Goal: Transaction & Acquisition: Download file/media

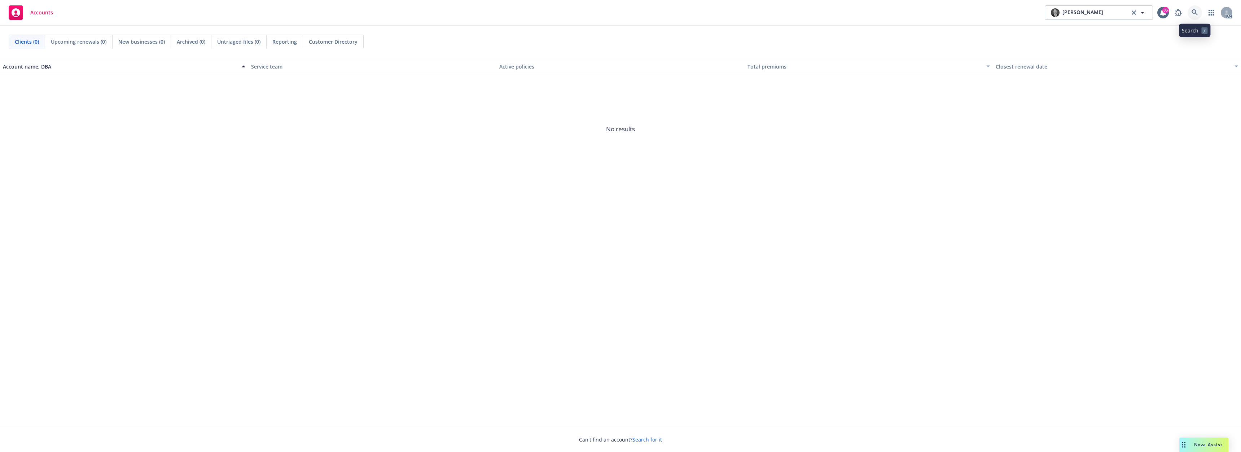
click at [1191, 15] on link at bounding box center [1194, 12] width 14 height 14
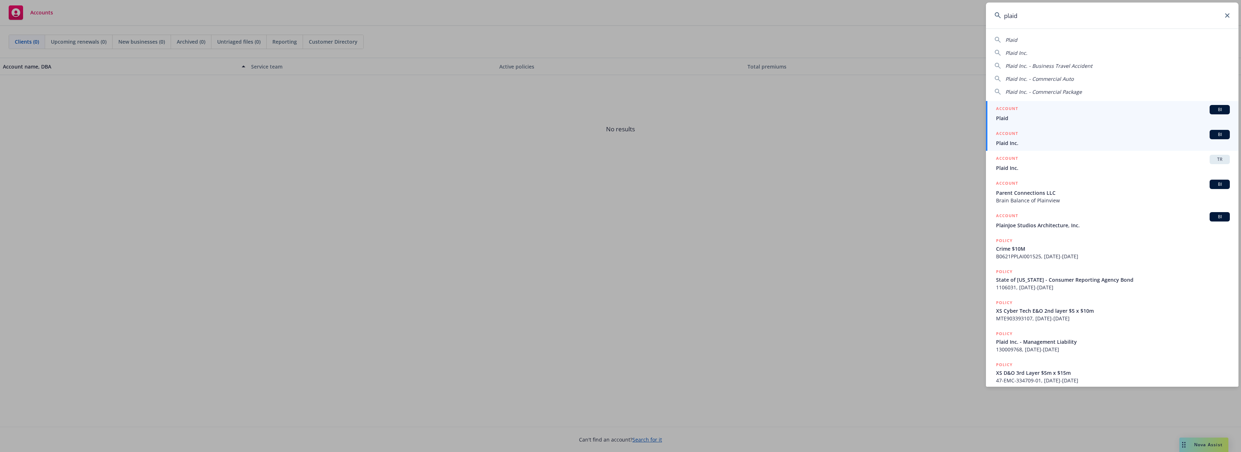
type input "plaid"
click at [1008, 140] on span "Plaid Inc." at bounding box center [1113, 143] width 234 height 8
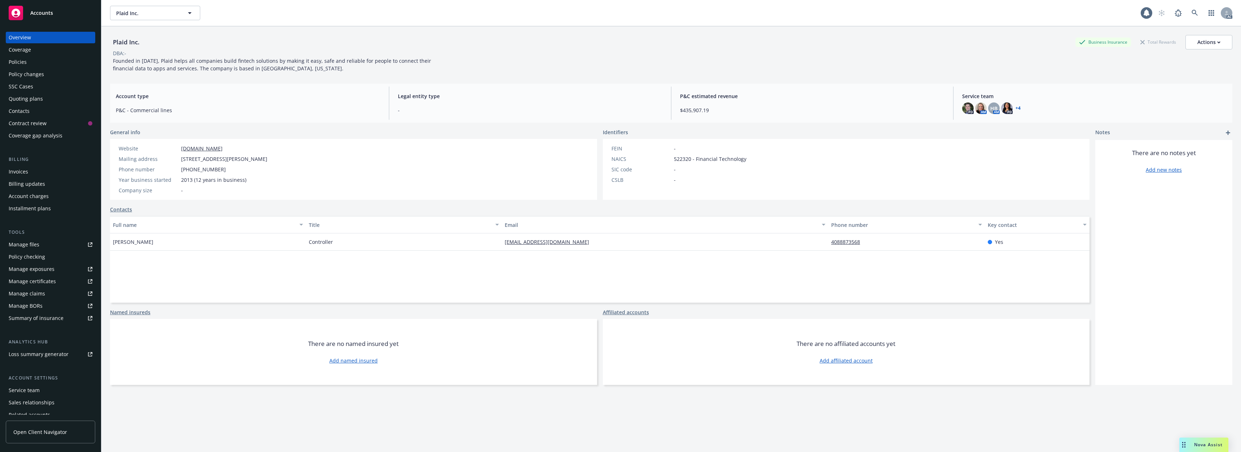
click at [38, 62] on div "Policies" at bounding box center [51, 62] width 84 height 12
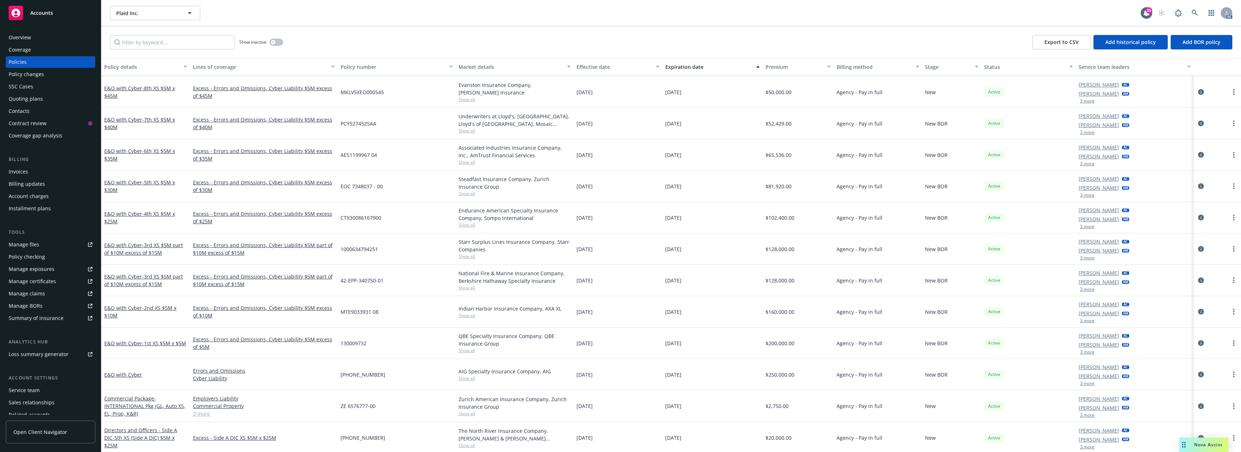
scroll to position [72, 0]
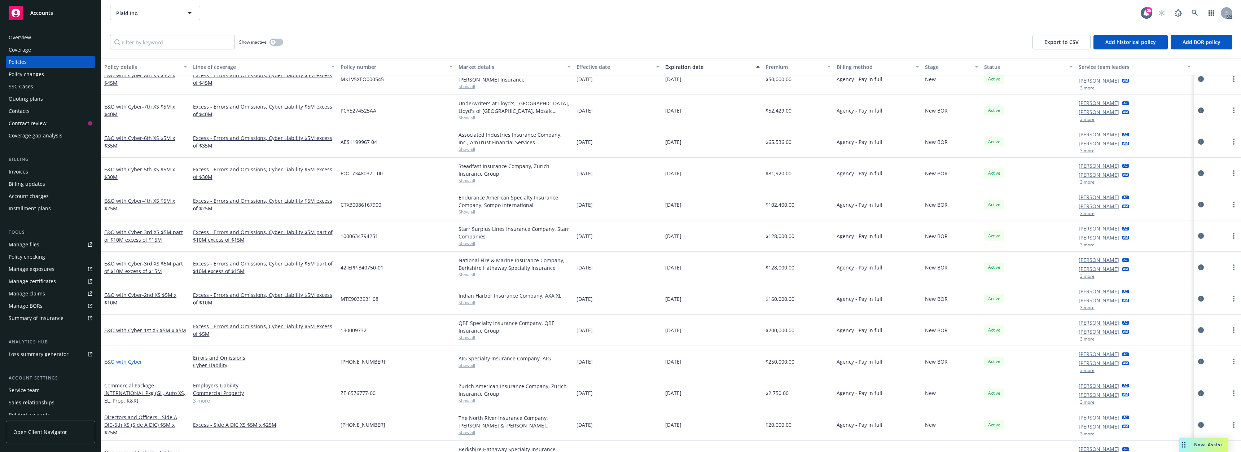
click at [126, 360] on link "E&O with Cyber" at bounding box center [123, 361] width 38 height 7
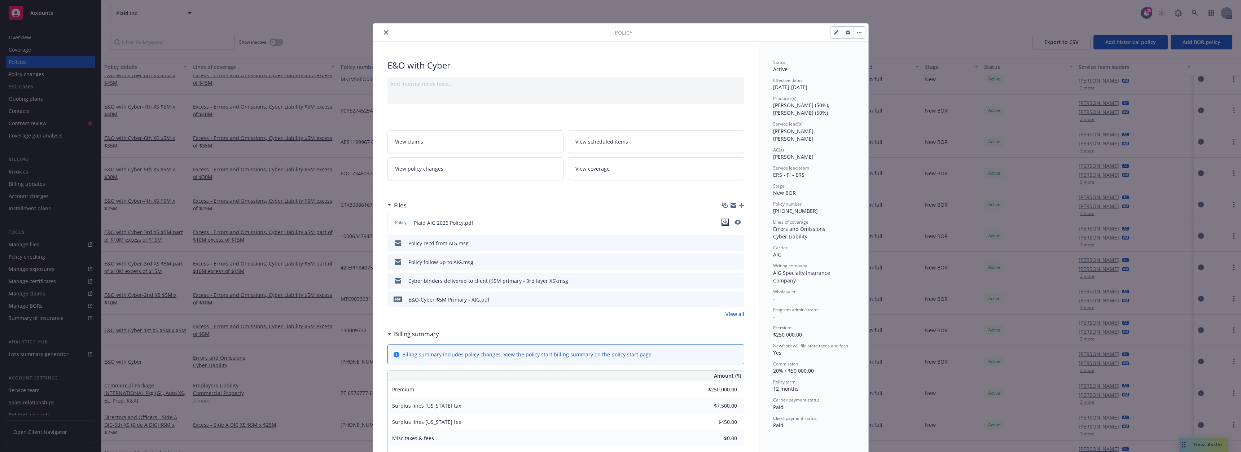
click at [725, 221] on button "download file" at bounding box center [724, 222] width 7 height 7
click at [382, 30] on button "close" at bounding box center [386, 32] width 9 height 9
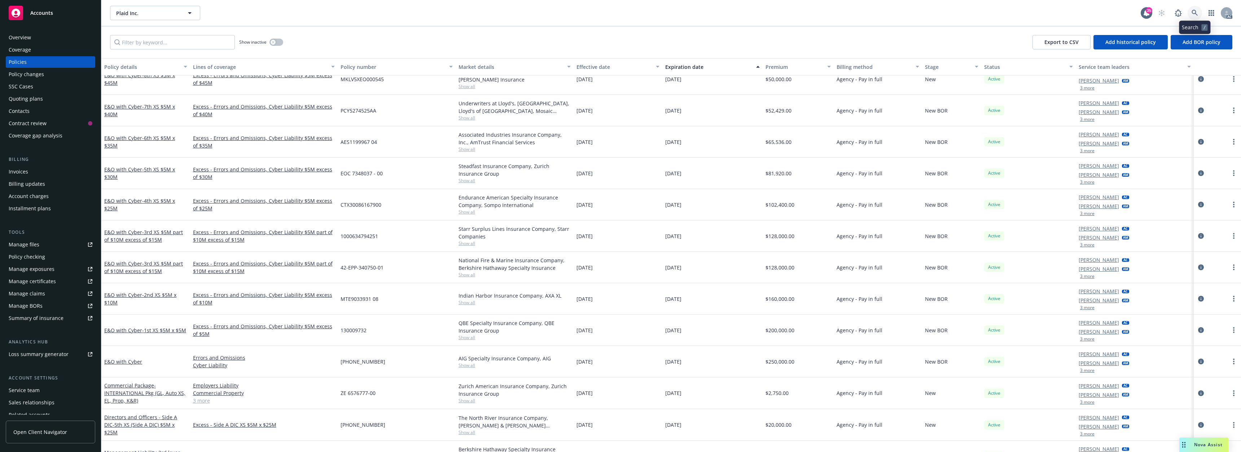
click at [1194, 10] on icon at bounding box center [1194, 13] width 6 height 6
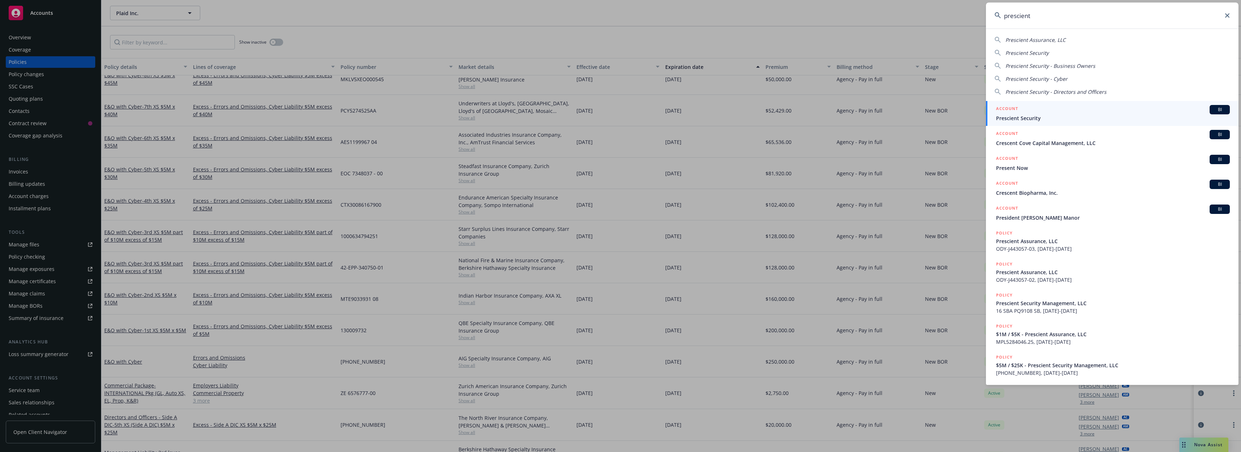
type input "prescient"
click at [1049, 112] on div "ACCOUNT BI" at bounding box center [1113, 109] width 234 height 9
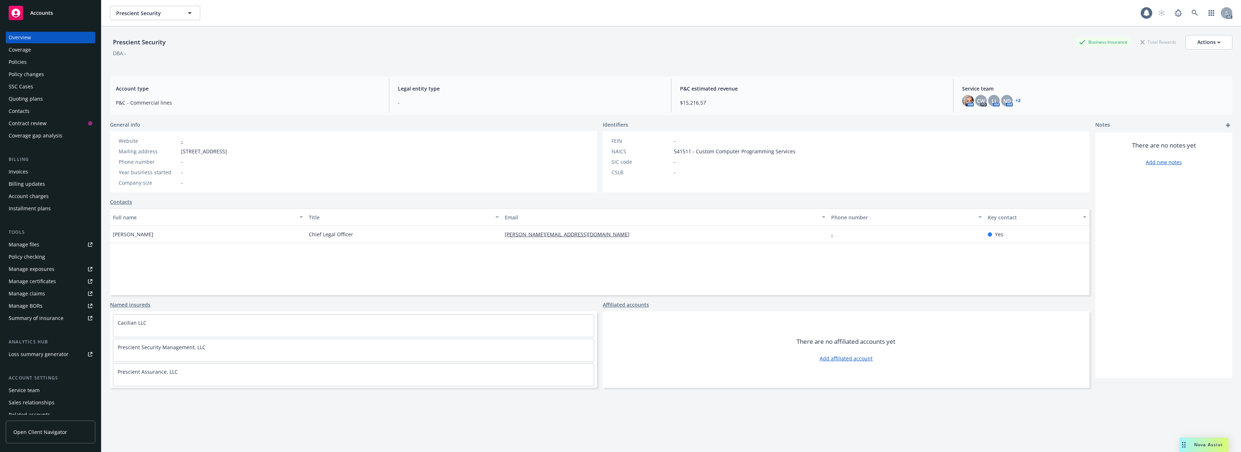
click at [38, 63] on div "Policies" at bounding box center [51, 62] width 84 height 12
